Goal: Task Accomplishment & Management: Manage account settings

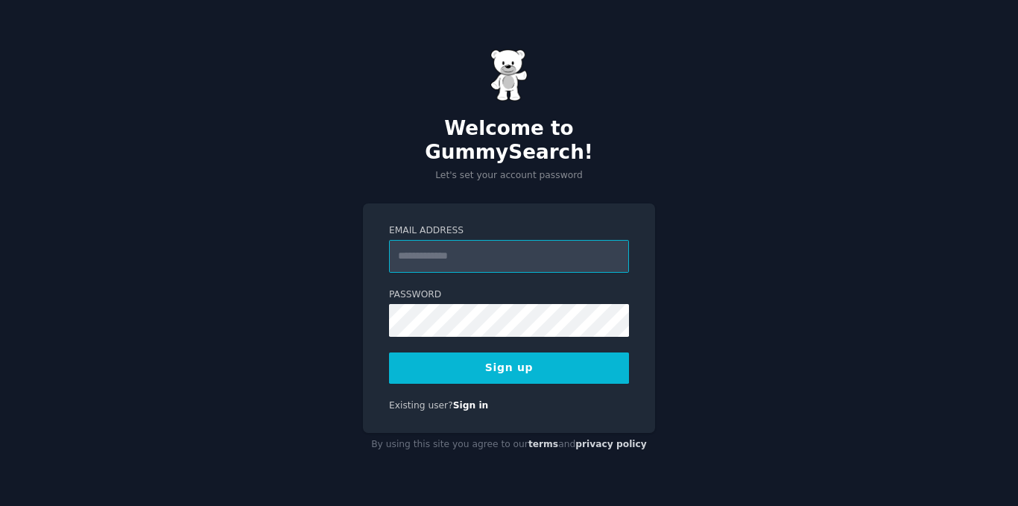
click at [493, 240] on input "Email Address" at bounding box center [509, 256] width 240 height 33
paste input "**********"
type input "**********"
click at [539, 356] on button "Sign up" at bounding box center [509, 368] width 240 height 31
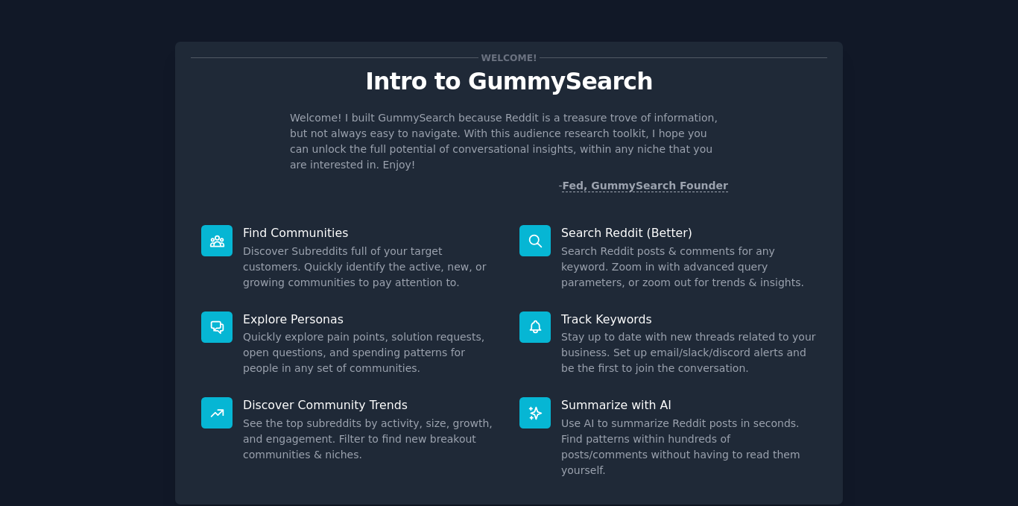
scroll to position [78, 0]
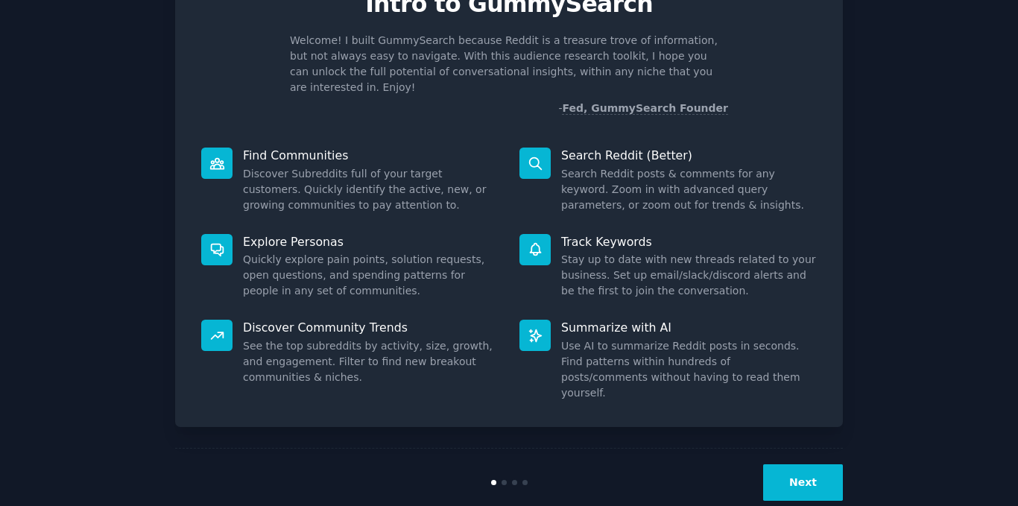
click at [803, 464] on button "Next" at bounding box center [803, 482] width 80 height 37
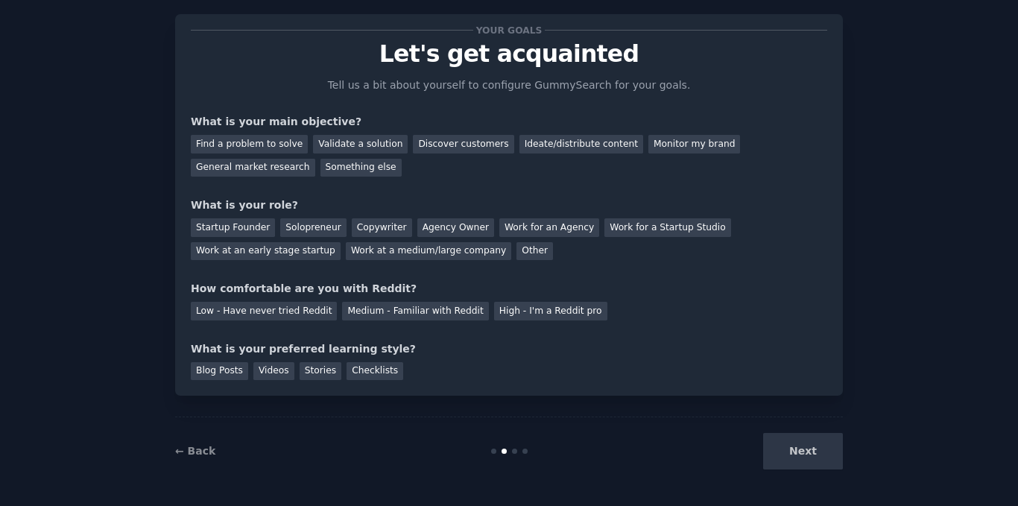
scroll to position [28, 0]
click at [259, 143] on div "Find a problem to solve" at bounding box center [249, 144] width 117 height 19
click at [315, 159] on div "General market research" at bounding box center [253, 168] width 124 height 19
click at [224, 227] on div "Startup Founder" at bounding box center [233, 227] width 84 height 19
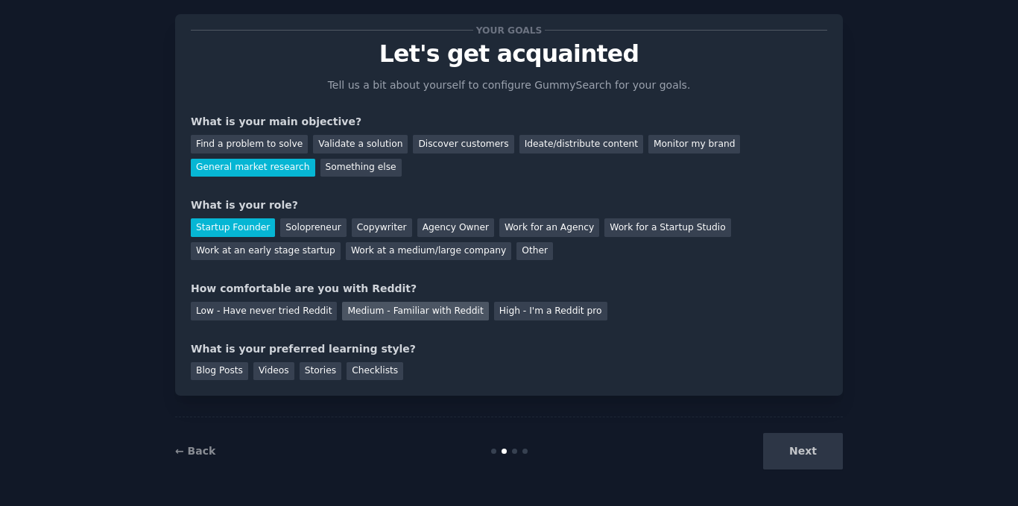
click at [349, 309] on div "Medium - Familiar with Reddit" at bounding box center [415, 311] width 146 height 19
click at [215, 369] on div "Blog Posts" at bounding box center [219, 371] width 57 height 19
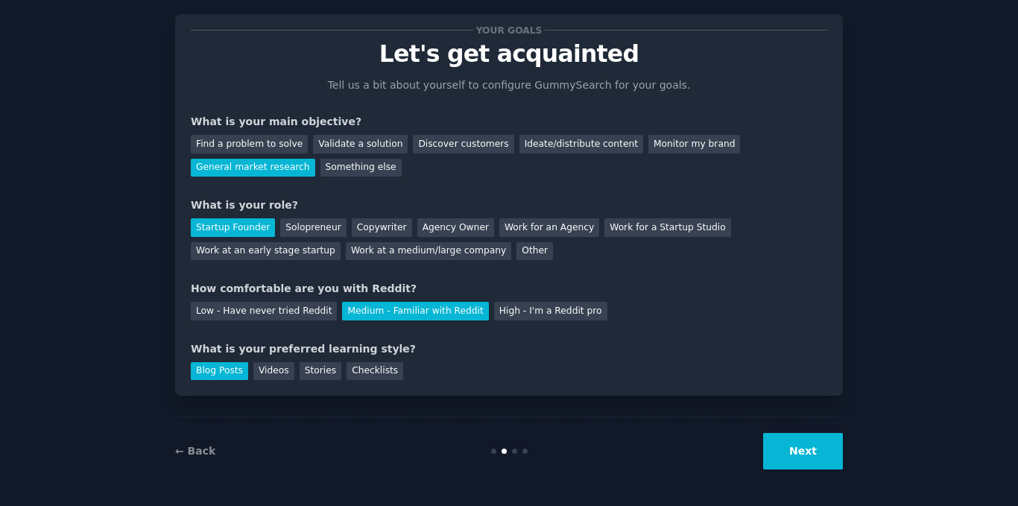
click at [790, 452] on button "Next" at bounding box center [803, 451] width 80 height 37
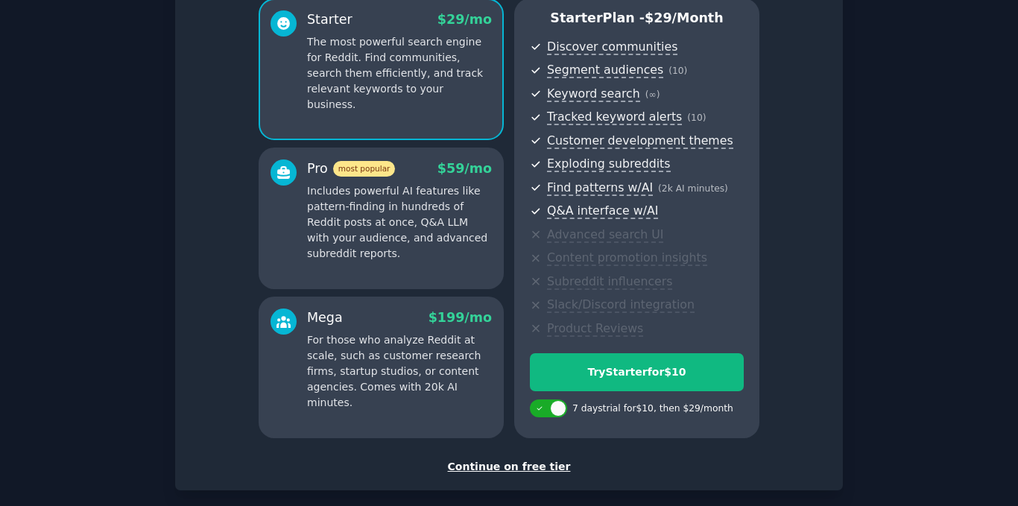
scroll to position [136, 0]
click at [524, 461] on div "Continue on free tier" at bounding box center [509, 466] width 636 height 16
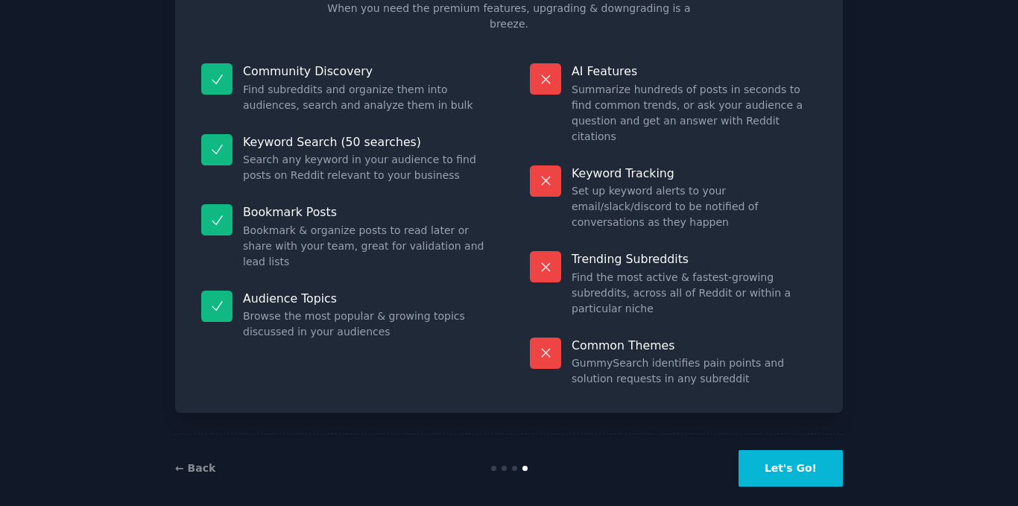
scroll to position [75, 0]
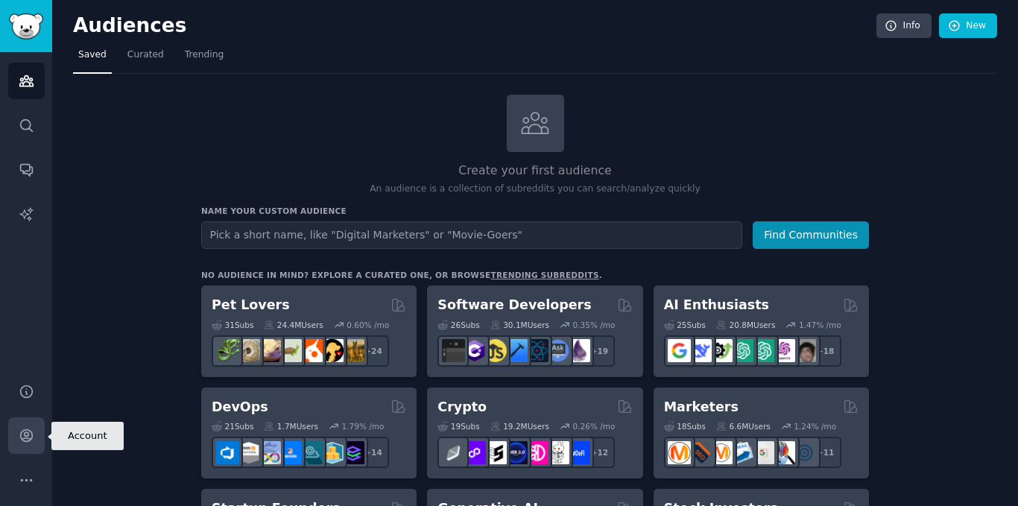
click at [22, 434] on icon "Sidebar" at bounding box center [27, 436] width 16 height 16
